Goal: Task Accomplishment & Management: Manage account settings

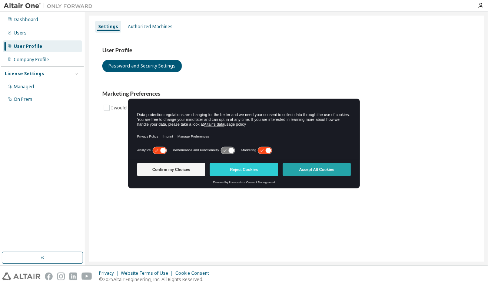
click at [328, 169] on button "Accept All Cookies" at bounding box center [317, 169] width 68 height 13
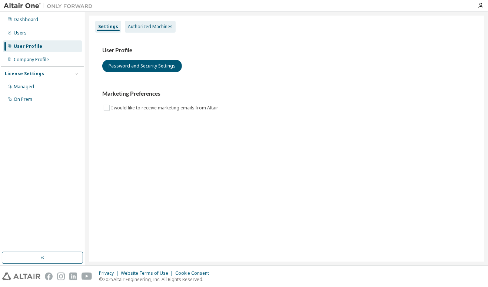
click at [138, 28] on div "Authorized Machines" at bounding box center [150, 27] width 45 height 6
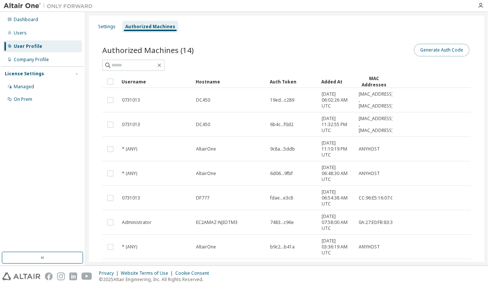
click at [439, 49] on button "Generate Auth Code" at bounding box center [442, 50] width 56 height 13
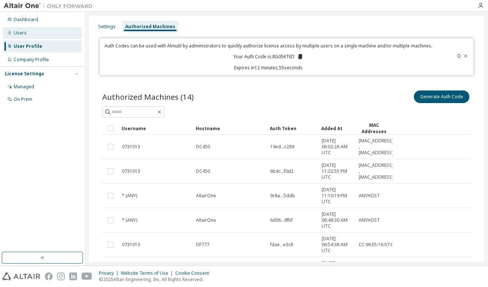
click at [19, 30] on div "Users" at bounding box center [20, 33] width 13 height 6
